Goal: Task Accomplishment & Management: Manage account settings

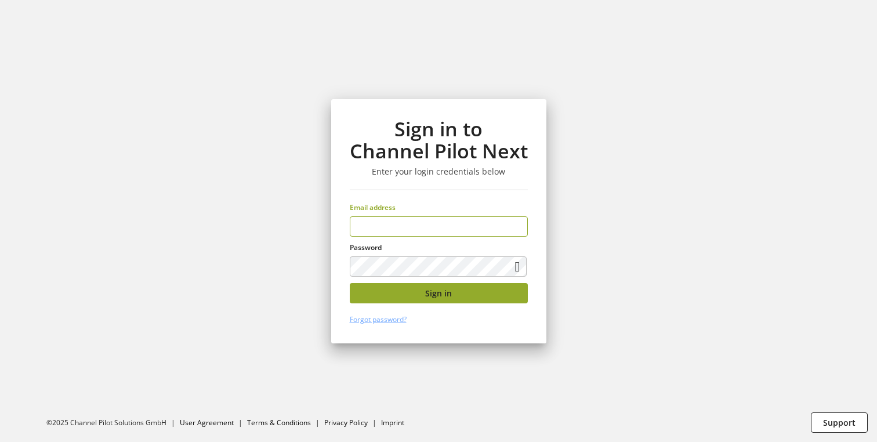
type input "**********"
click at [413, 298] on button "Sign in" at bounding box center [439, 293] width 178 height 20
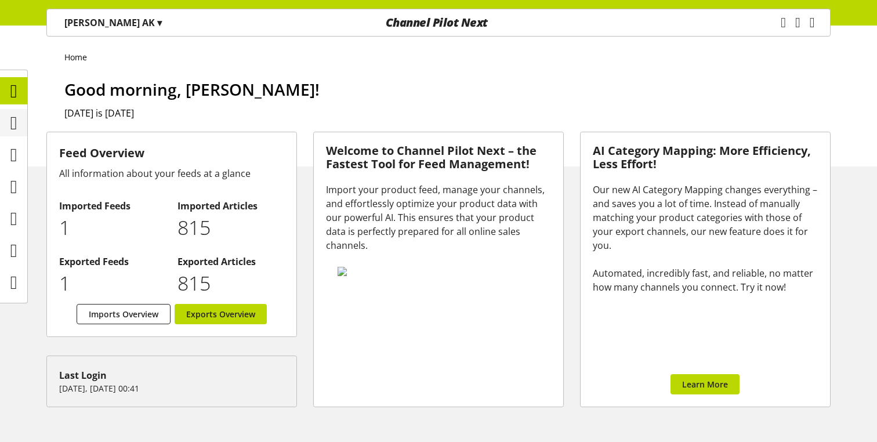
click at [10, 125] on icon at bounding box center [13, 122] width 7 height 23
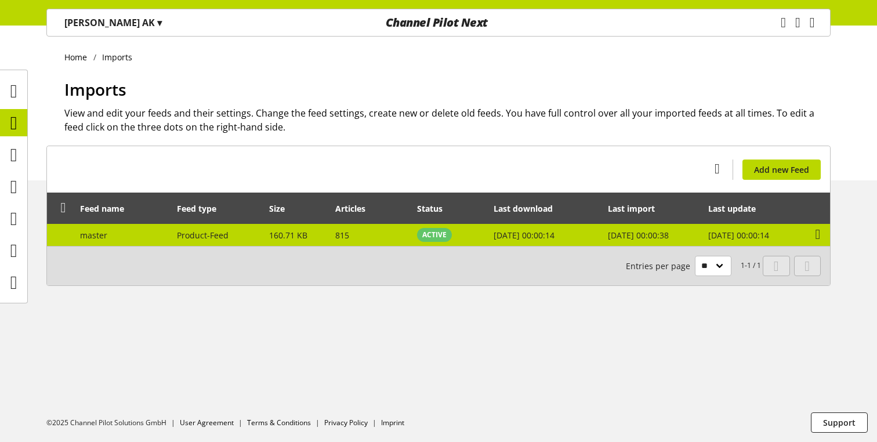
click at [241, 234] on td "Product-Feed" at bounding box center [217, 235] width 92 height 22
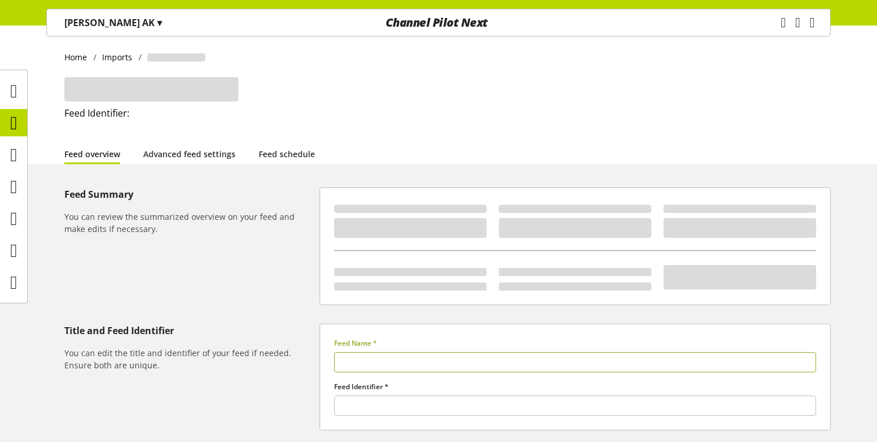
type input "******"
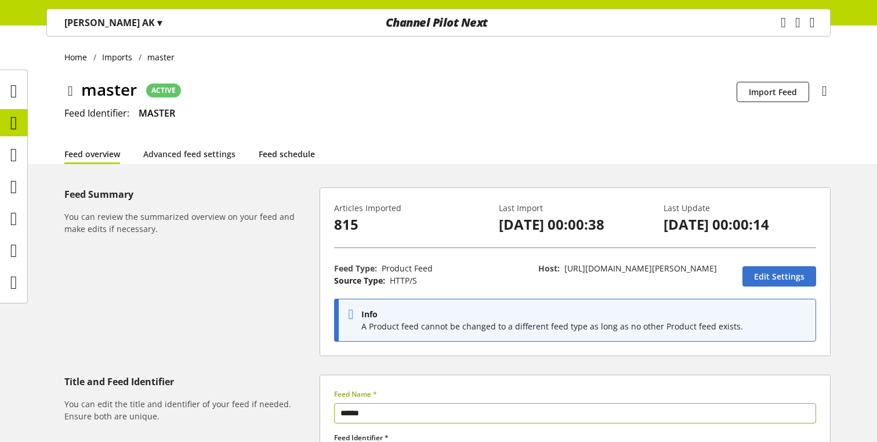
click at [274, 154] on link "Feed schedule" at bounding box center [287, 154] width 56 height 12
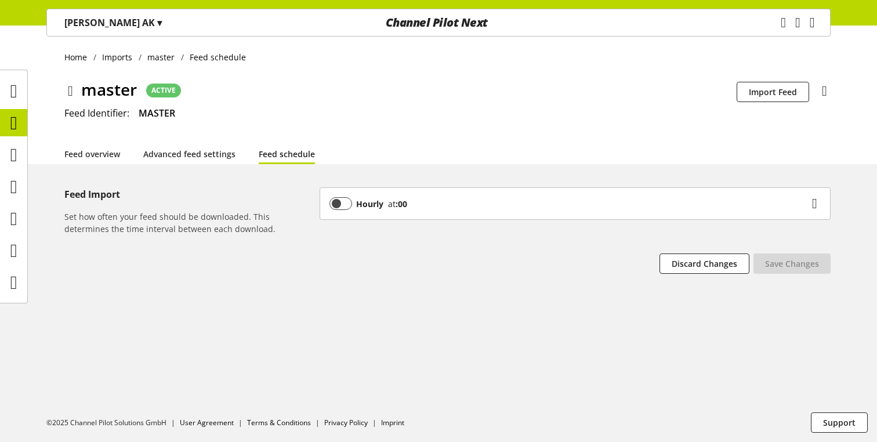
click at [468, 212] on div "Hourly at :00" at bounding box center [575, 203] width 510 height 31
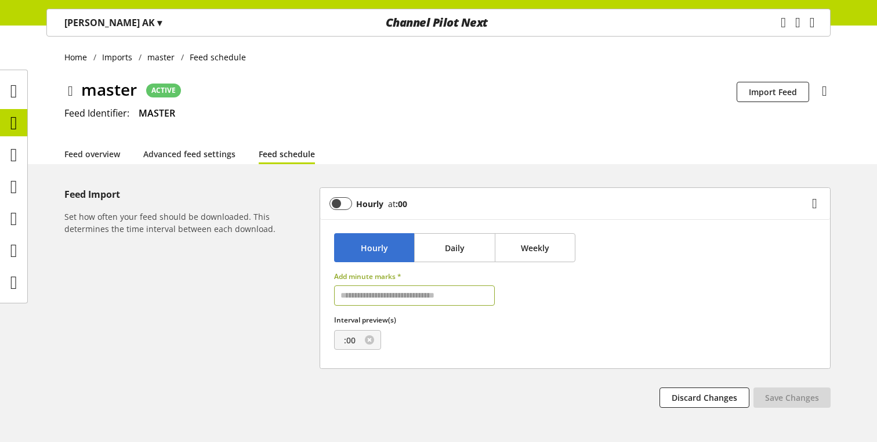
click at [369, 291] on input "text" at bounding box center [414, 295] width 161 height 20
type input "**"
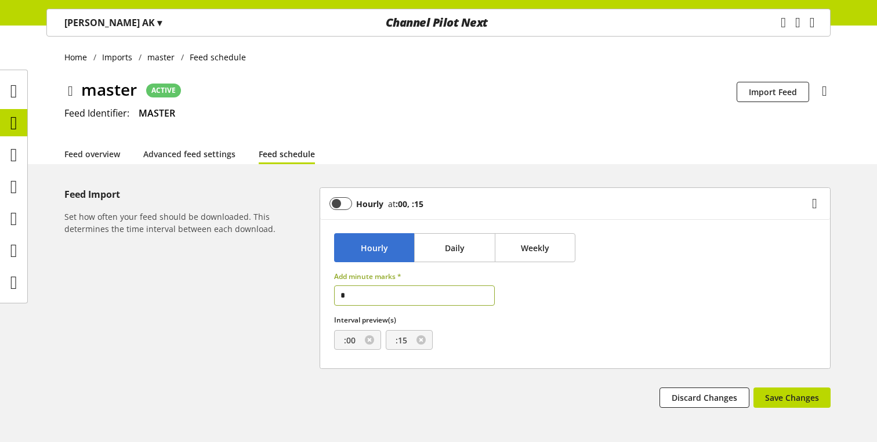
type input "**"
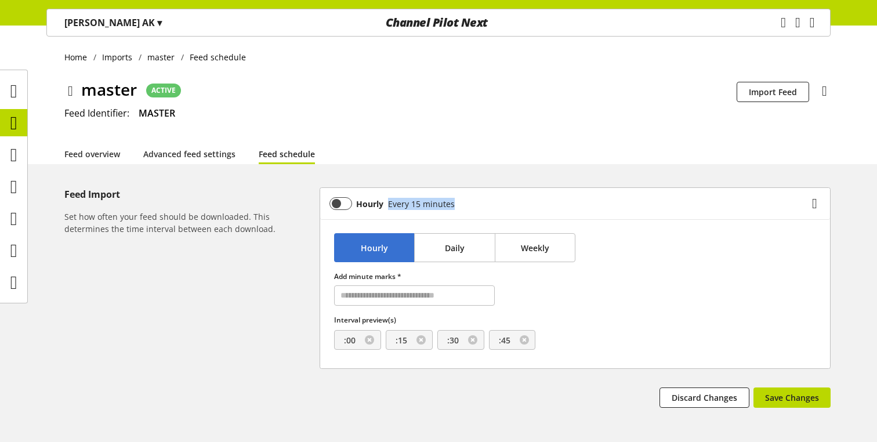
drag, startPoint x: 386, startPoint y: 201, endPoint x: 469, endPoint y: 202, distance: 82.9
click at [469, 202] on div "Hourly Every 15 minutes" at bounding box center [568, 203] width 479 height 13
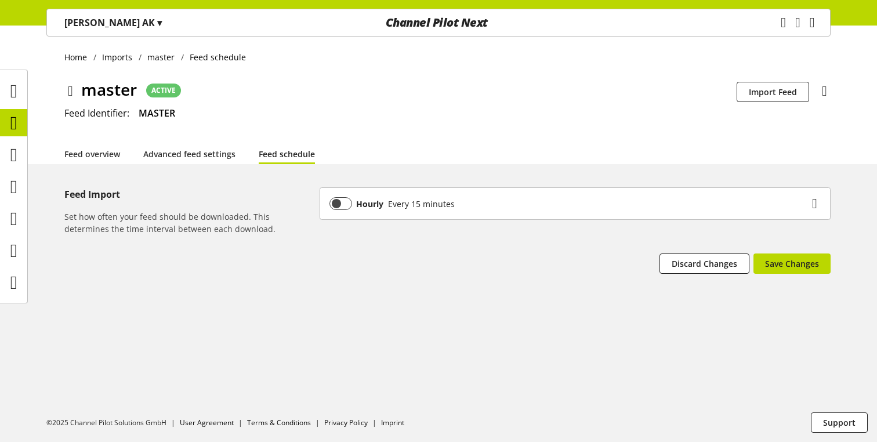
click at [457, 208] on div "Hourly Every 15 minutes" at bounding box center [568, 203] width 479 height 13
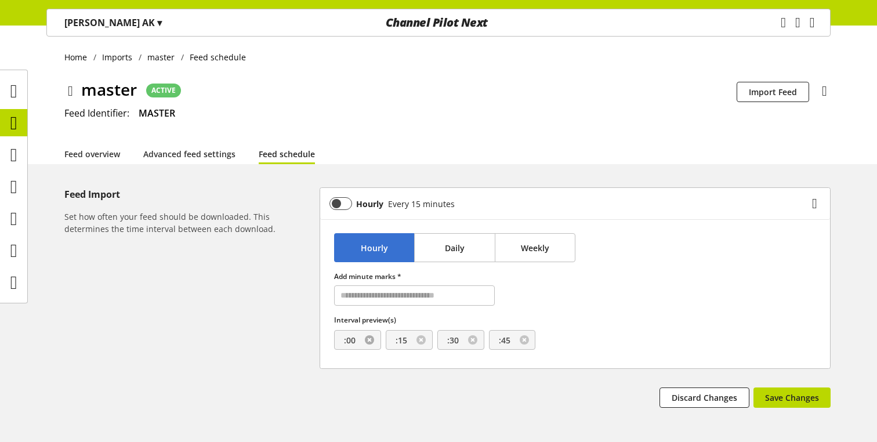
click at [368, 343] on link at bounding box center [369, 339] width 9 height 9
click at [369, 342] on link at bounding box center [369, 339] width 9 height 9
click at [366, 340] on link at bounding box center [369, 339] width 9 height 9
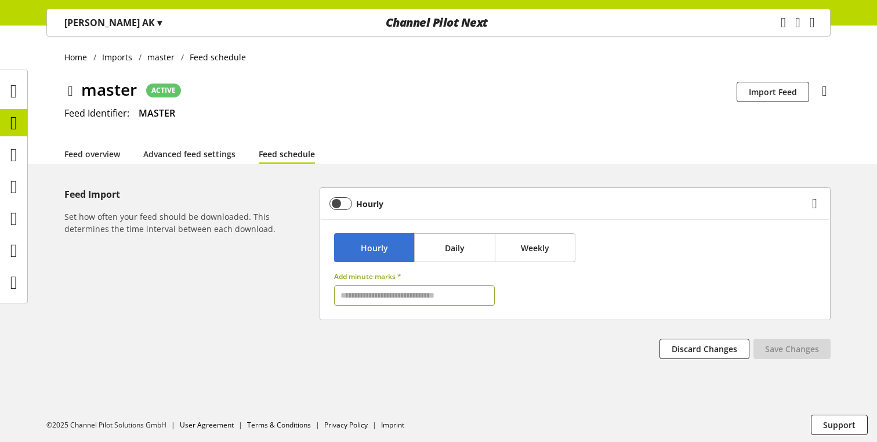
click at [347, 297] on input "text" at bounding box center [414, 295] width 161 height 20
type input "*"
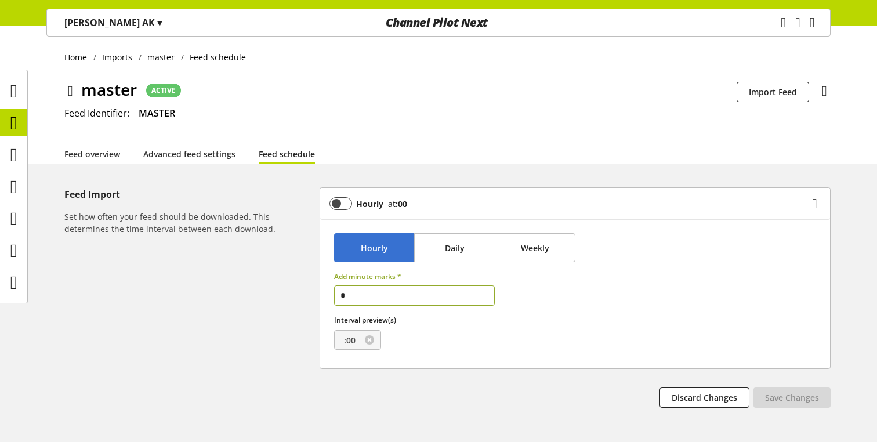
type input "**"
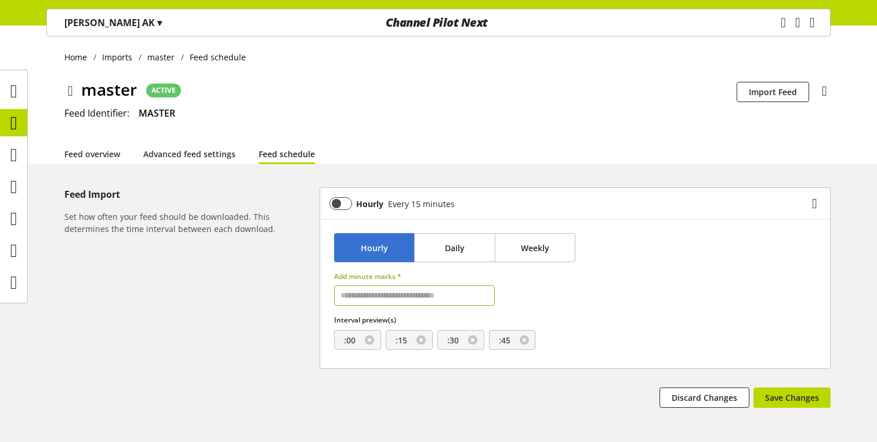
click at [568, 297] on div at bounding box center [655, 296] width 321 height 68
click at [366, 338] on link at bounding box center [369, 339] width 9 height 9
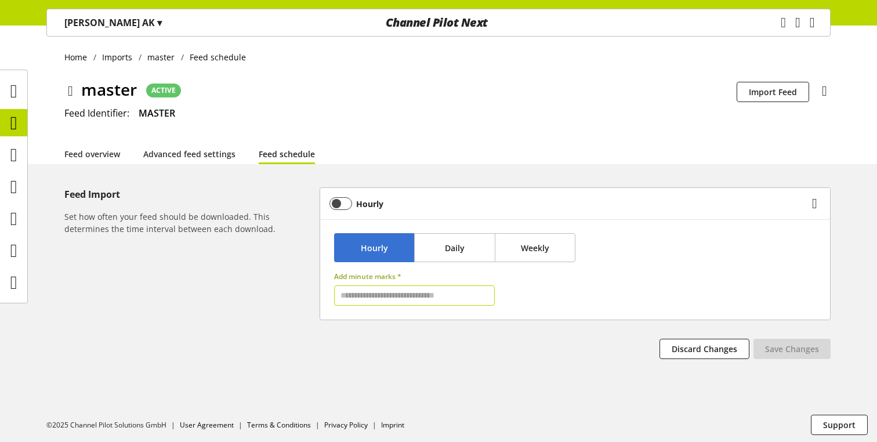
click at [366, 302] on input "text" at bounding box center [414, 295] width 161 height 20
type input "*"
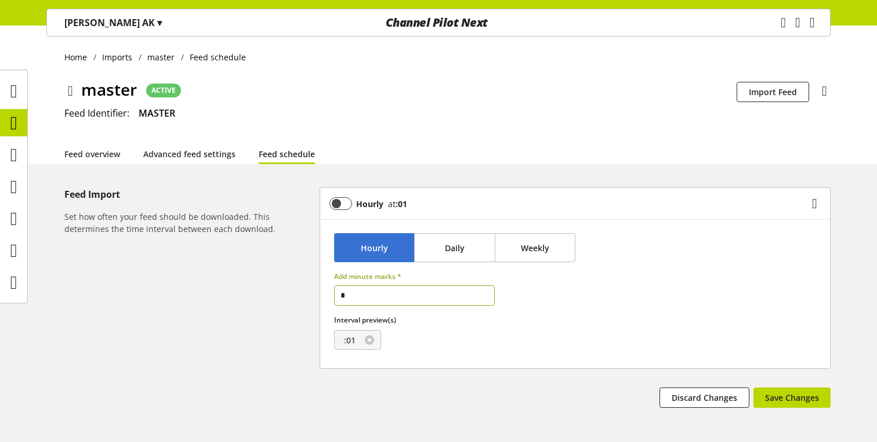
type input "**"
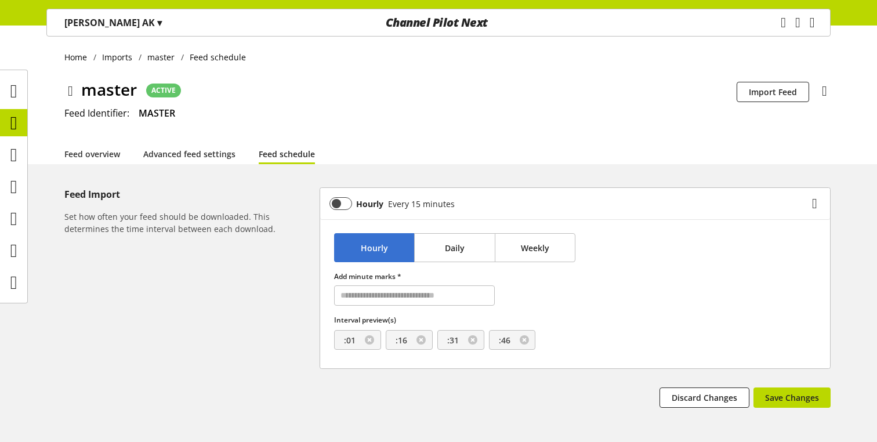
drag, startPoint x: 390, startPoint y: 199, endPoint x: 500, endPoint y: 191, distance: 111.0
click at [500, 191] on div "Hourly Every 15 minutes" at bounding box center [575, 203] width 510 height 31
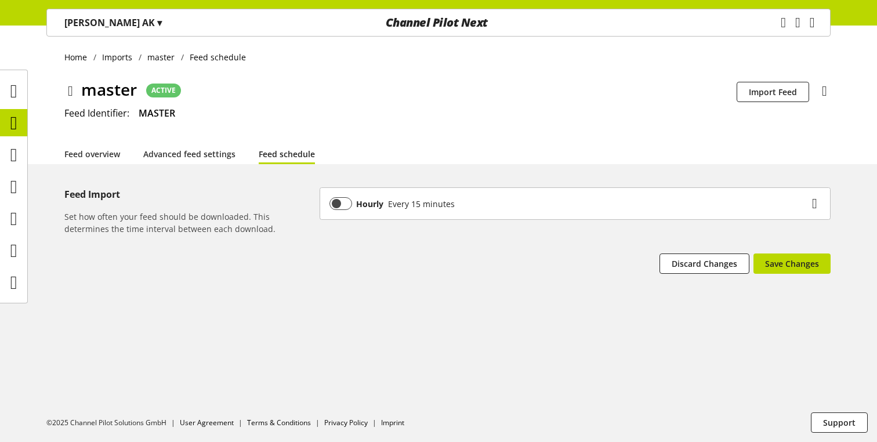
click at [468, 206] on div "Hourly Every 15 minutes" at bounding box center [568, 203] width 479 height 13
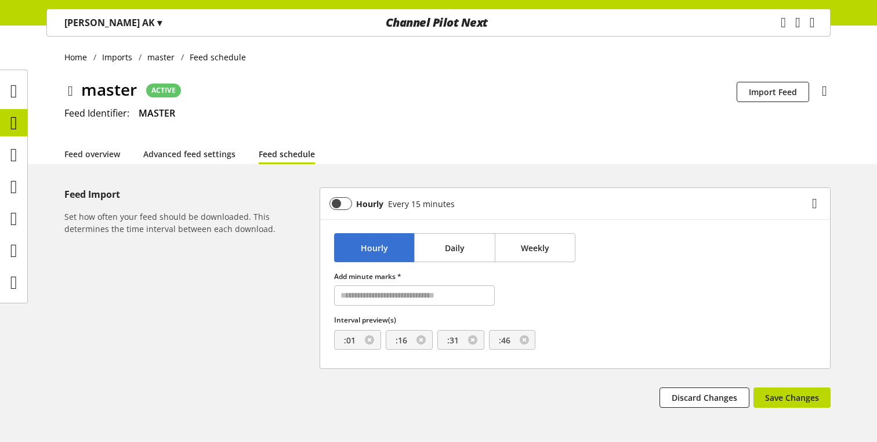
click at [448, 148] on div "Feed overview Advanced feed settings Feed schedule" at bounding box center [447, 153] width 766 height 21
click at [816, 202] on icon at bounding box center [814, 203] width 5 height 21
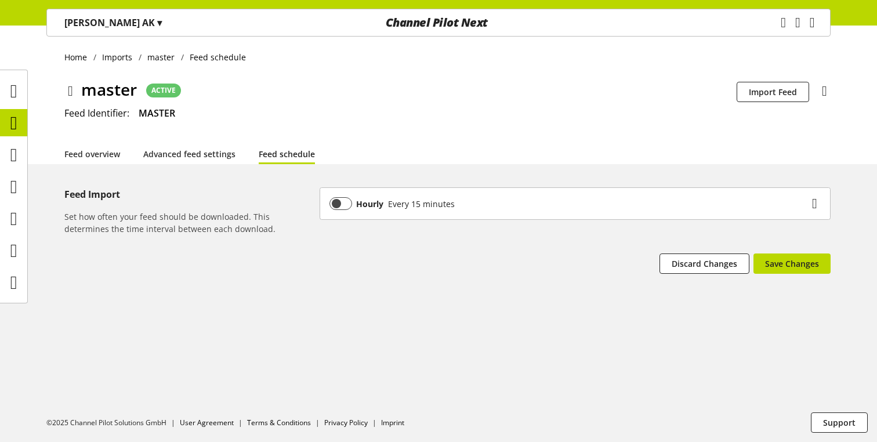
click at [815, 201] on icon at bounding box center [814, 203] width 5 height 21
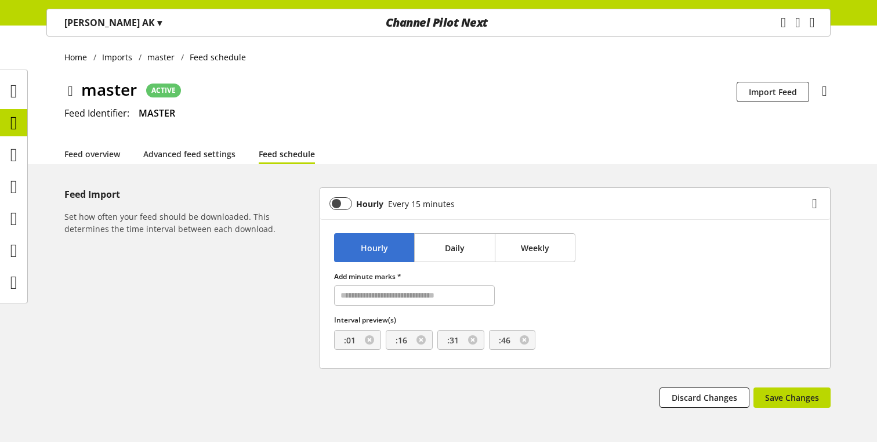
click at [815, 201] on icon at bounding box center [814, 203] width 5 height 21
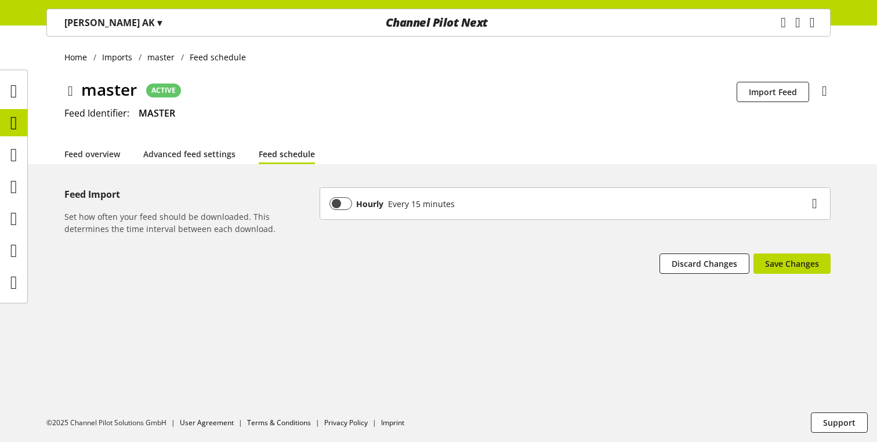
click at [815, 201] on icon at bounding box center [814, 203] width 5 height 21
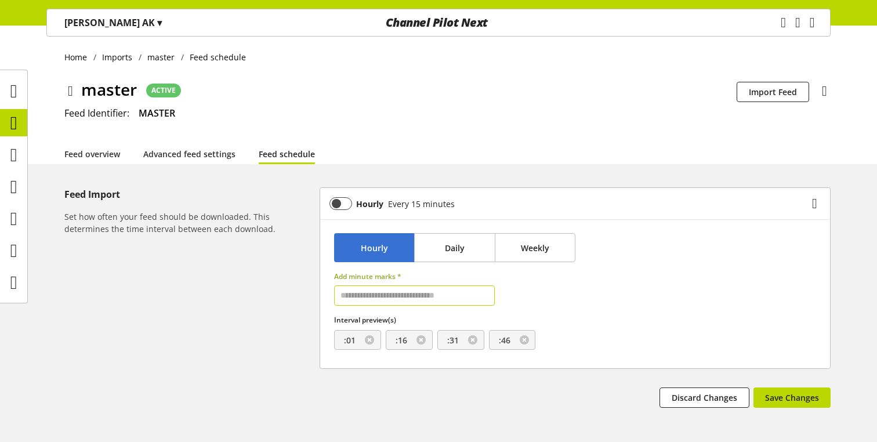
click at [402, 272] on label "Add minute marks *" at bounding box center [414, 276] width 161 height 10
click at [380, 291] on input "text" at bounding box center [414, 295] width 161 height 20
type input "*******"
click at [435, 252] on button "Daily" at bounding box center [454, 247] width 81 height 29
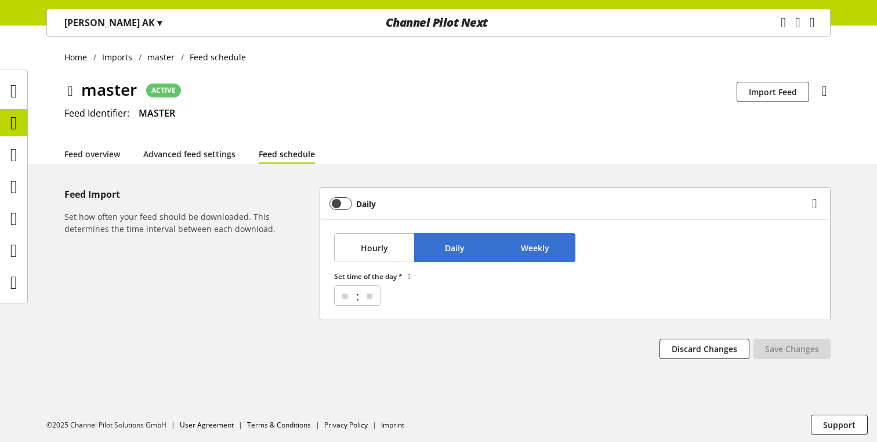
click at [522, 248] on span "Weekly" at bounding box center [535, 248] width 28 height 12
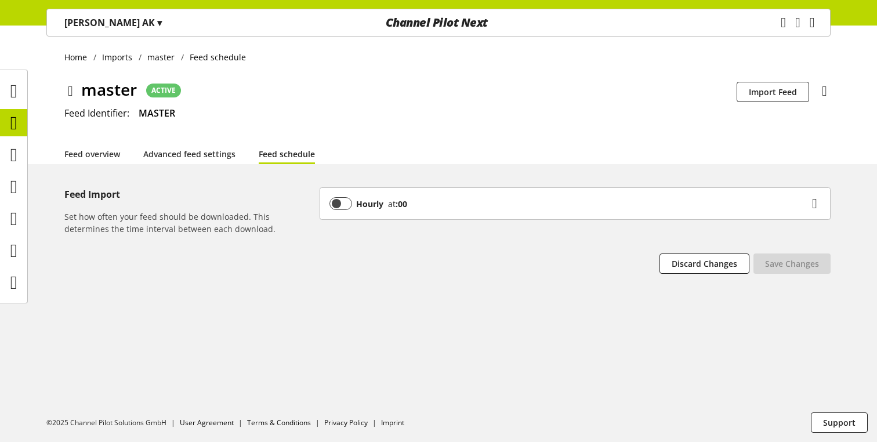
click at [485, 212] on div "Hourly at :00" at bounding box center [575, 203] width 510 height 31
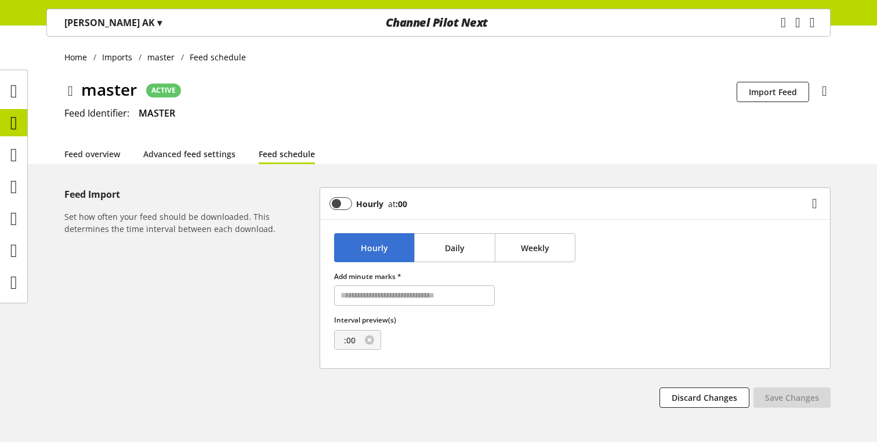
click at [485, 212] on div "Hourly at :00" at bounding box center [575, 203] width 510 height 31
